Goal: Information Seeking & Learning: Find specific fact

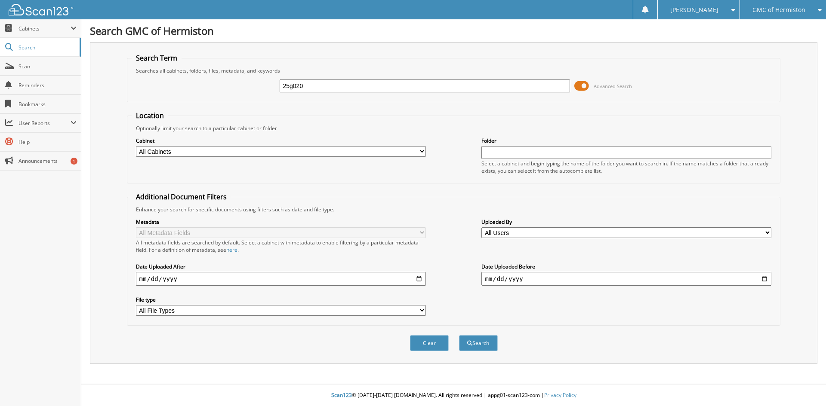
type input "25g020"
click at [459, 335] on button "Search" at bounding box center [478, 343] width 39 height 16
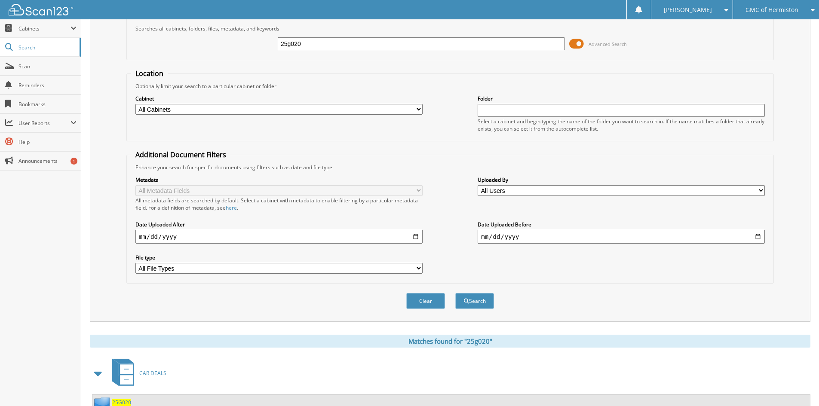
scroll to position [74, 0]
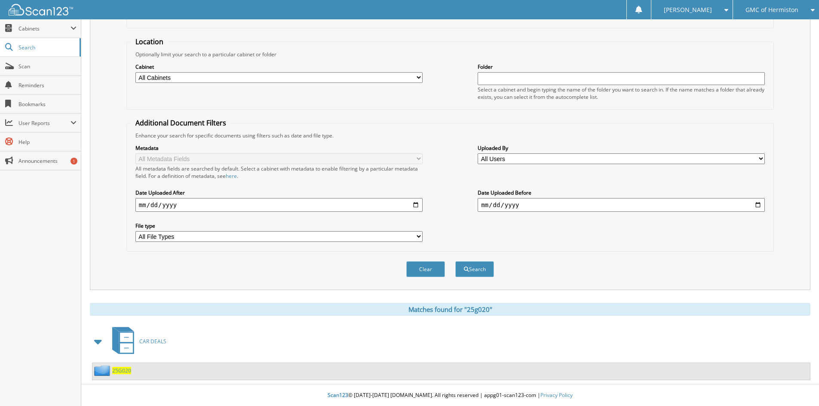
click at [124, 374] on span "25G020" at bounding box center [121, 370] width 19 height 7
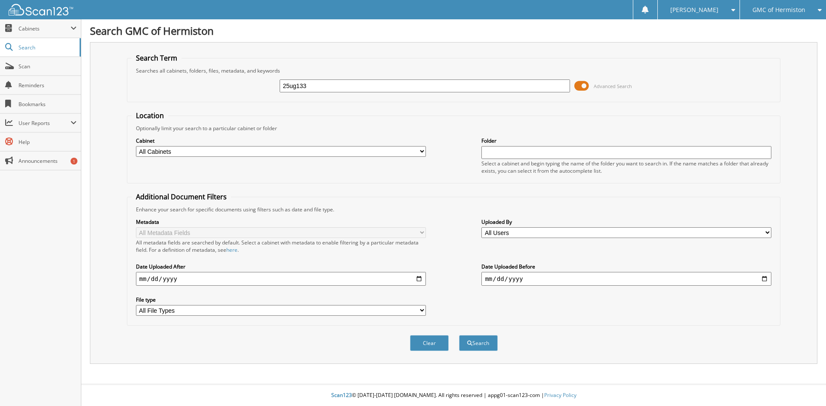
type input "25ug133"
click at [459, 335] on button "Search" at bounding box center [478, 343] width 39 height 16
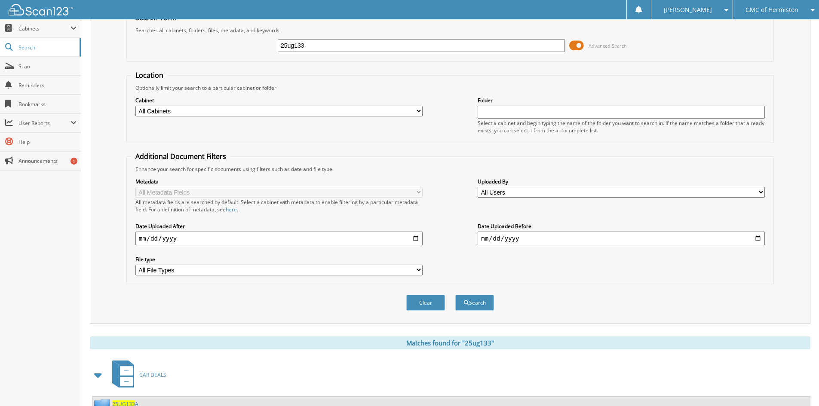
scroll to position [96, 0]
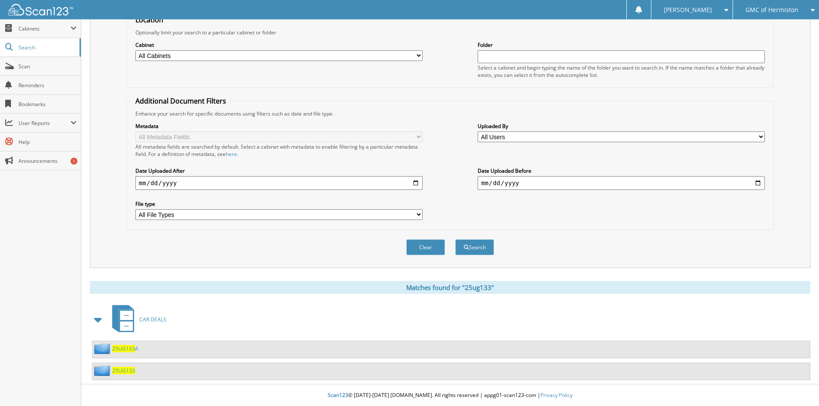
click at [123, 368] on span "25UG133" at bounding box center [123, 370] width 23 height 7
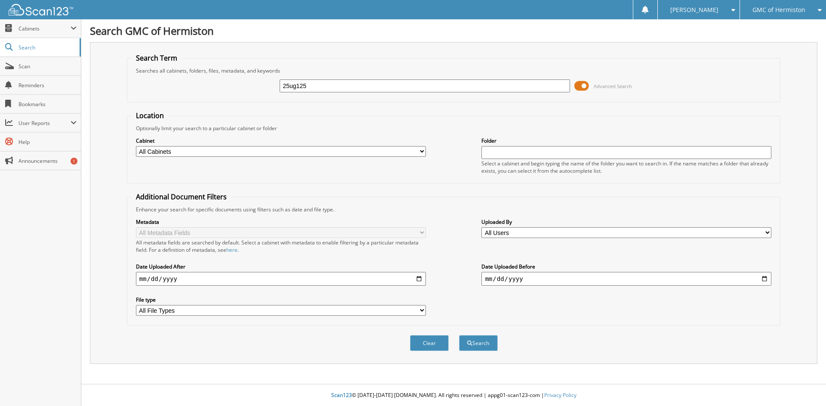
type input "25ug125"
click at [459, 335] on button "Search" at bounding box center [478, 343] width 39 height 16
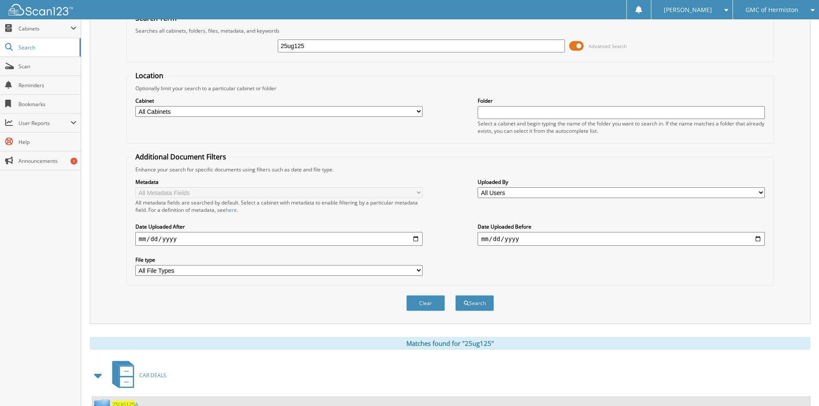
scroll to position [118, 0]
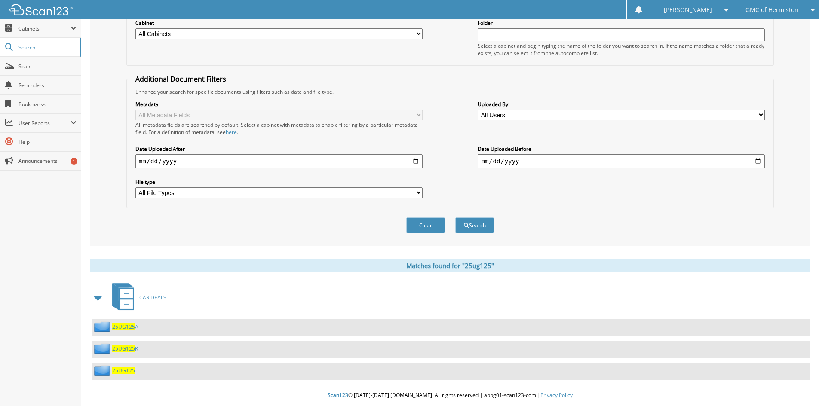
click at [125, 370] on span "25UG125" at bounding box center [123, 370] width 23 height 7
click at [120, 348] on span "25UG125" at bounding box center [123, 348] width 23 height 7
